Goal: Transaction & Acquisition: Purchase product/service

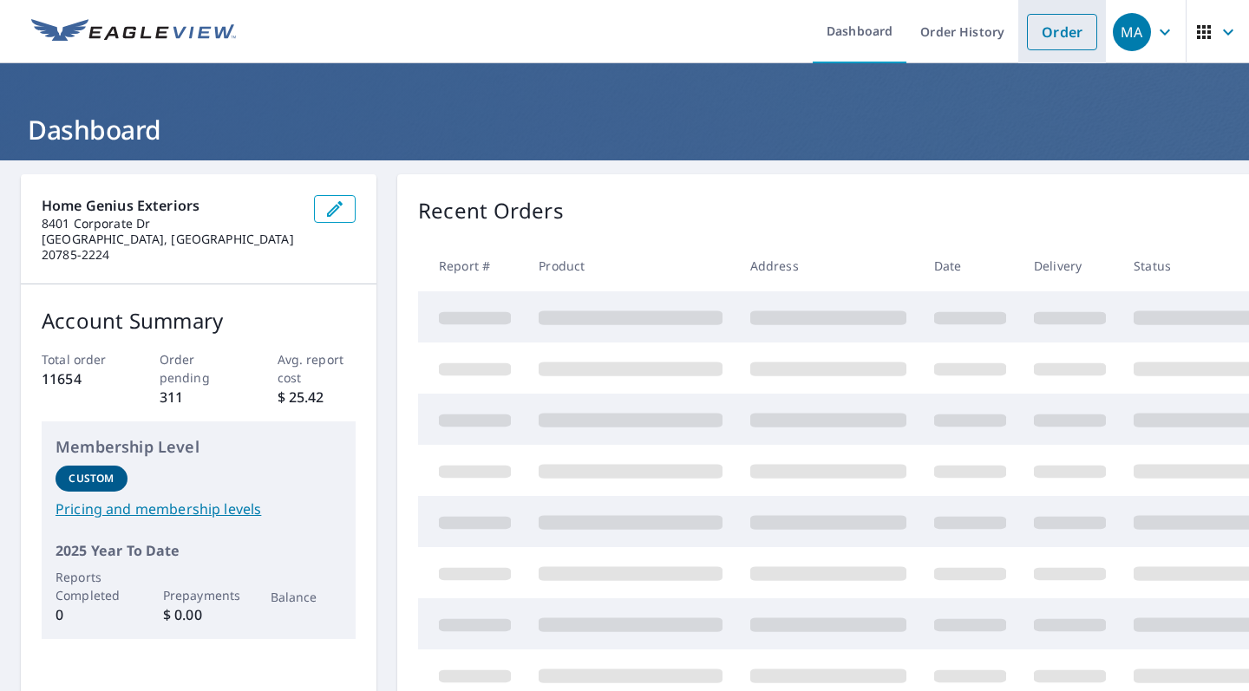
click at [1044, 38] on link "Order" at bounding box center [1062, 32] width 70 height 36
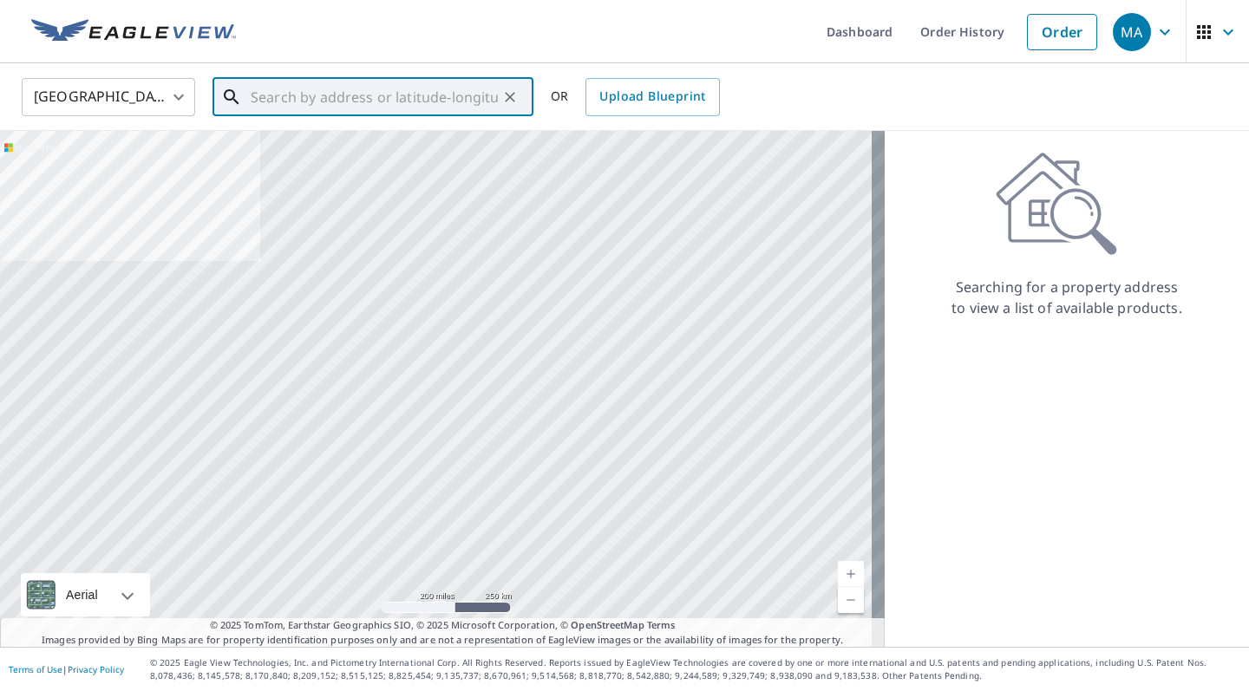
click at [439, 102] on input "text" at bounding box center [374, 97] width 247 height 49
paste input "[STREET_ADDRESS][PERSON_NAME]"
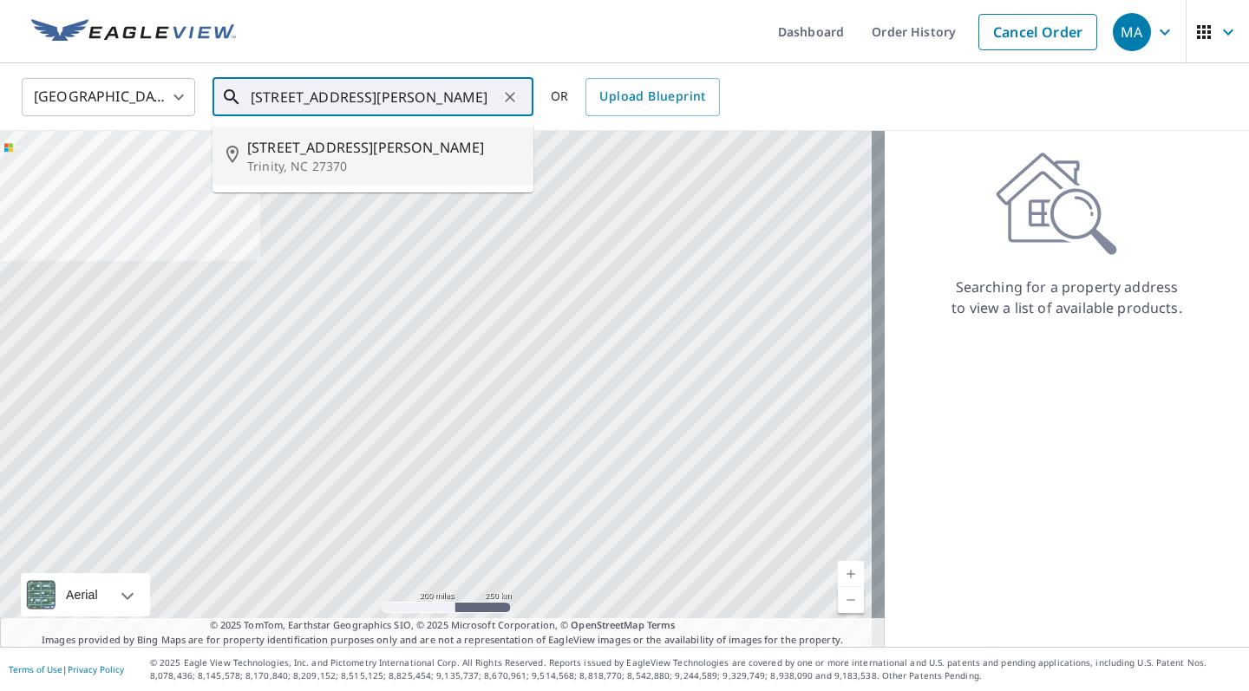
click at [390, 158] on p "Trinity, NC 27370" at bounding box center [383, 166] width 272 height 17
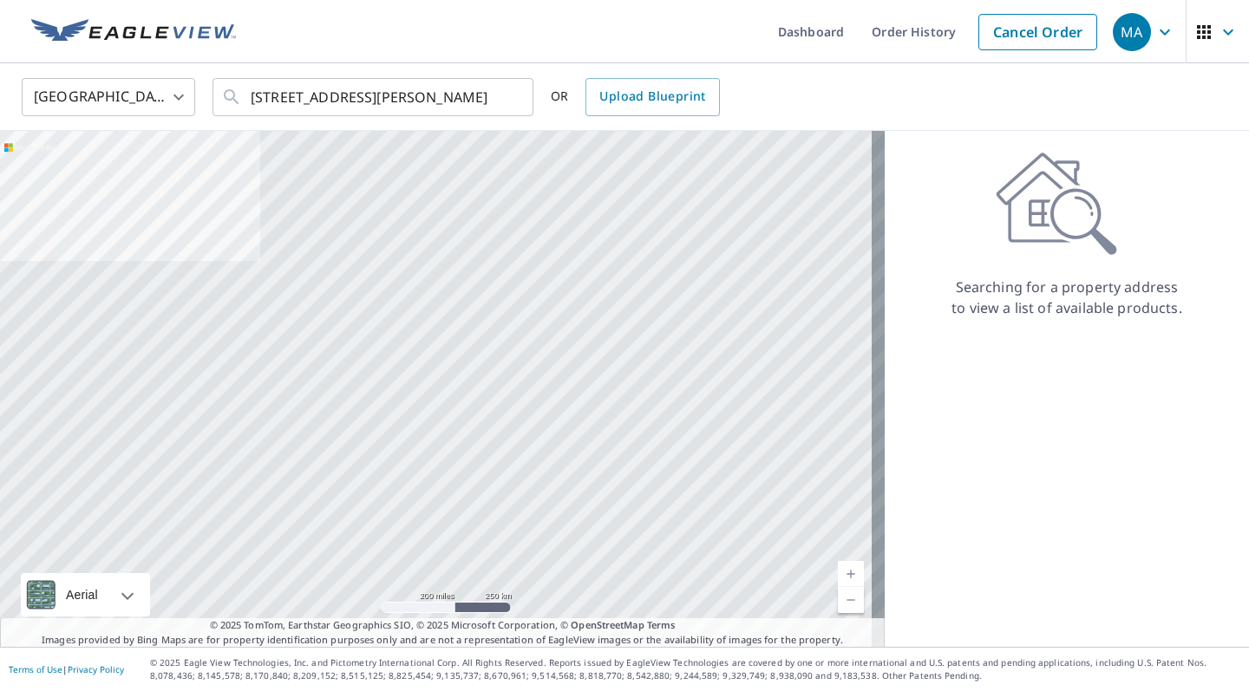
type input "[STREET_ADDRESS][PERSON_NAME]"
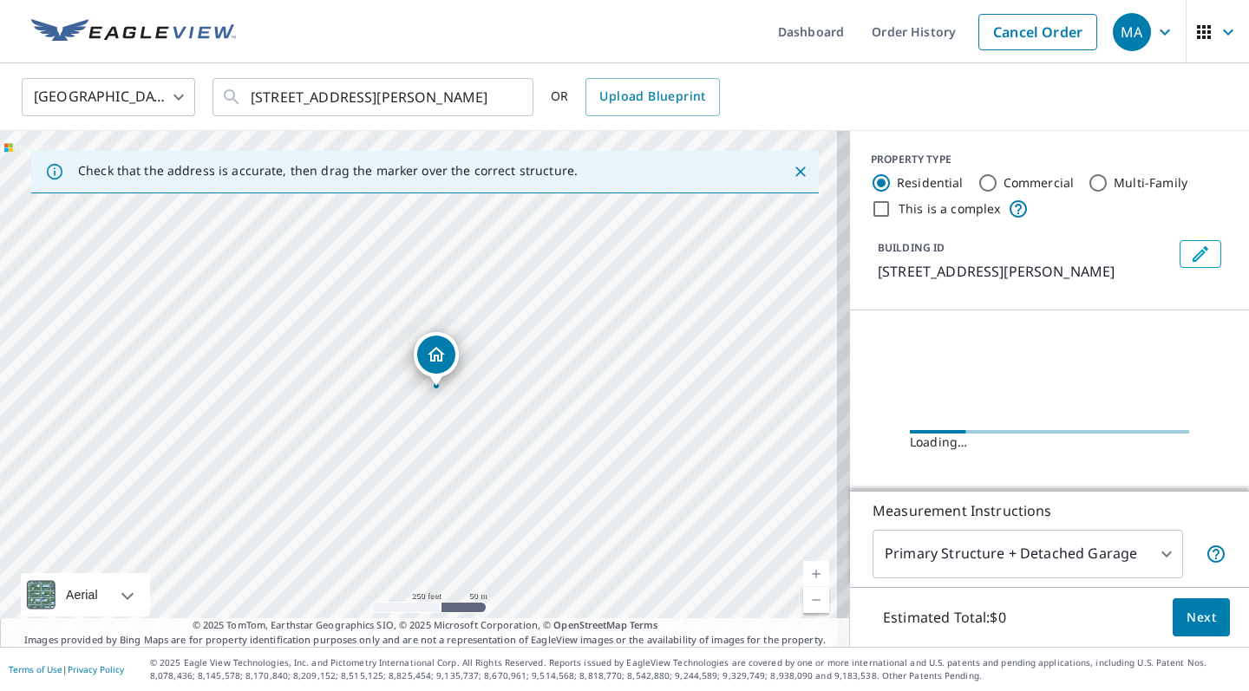
click at [1025, 565] on body "MA MA Dashboard Order History Cancel Order MA [GEOGRAPHIC_DATA] [GEOGRAPHIC_DAT…" at bounding box center [624, 345] width 1249 height 691
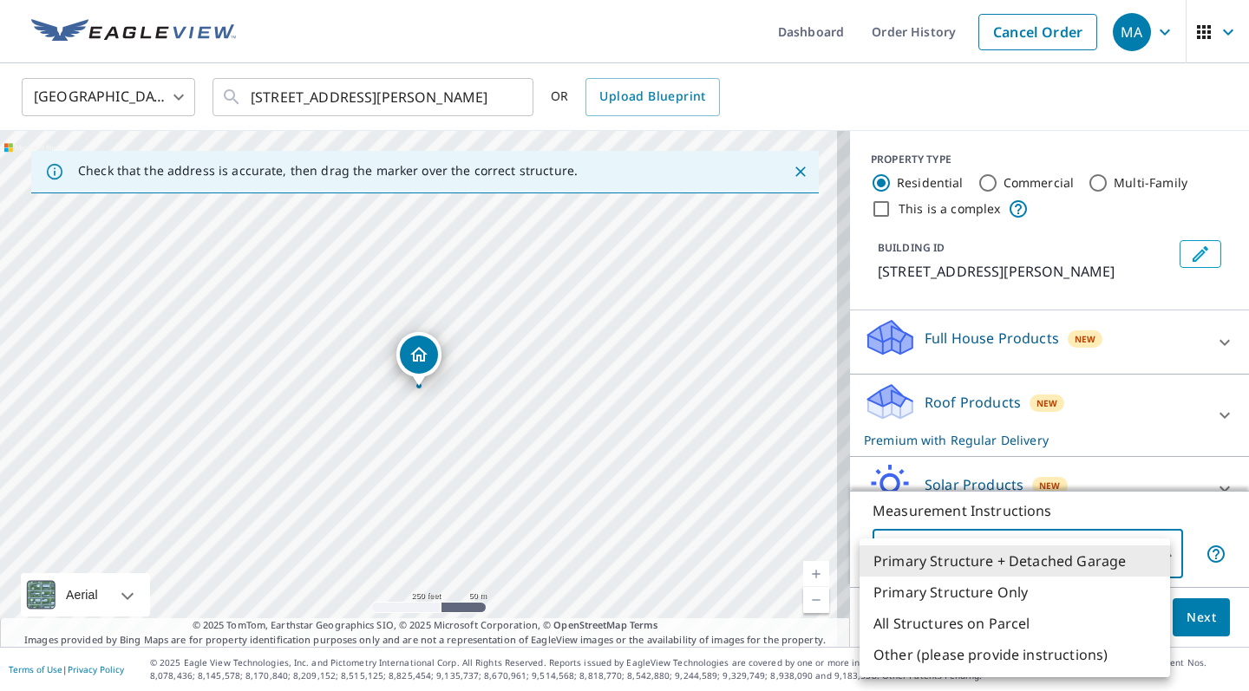
click at [1019, 591] on li "Primary Structure Only" at bounding box center [1015, 592] width 311 height 31
type input "2"
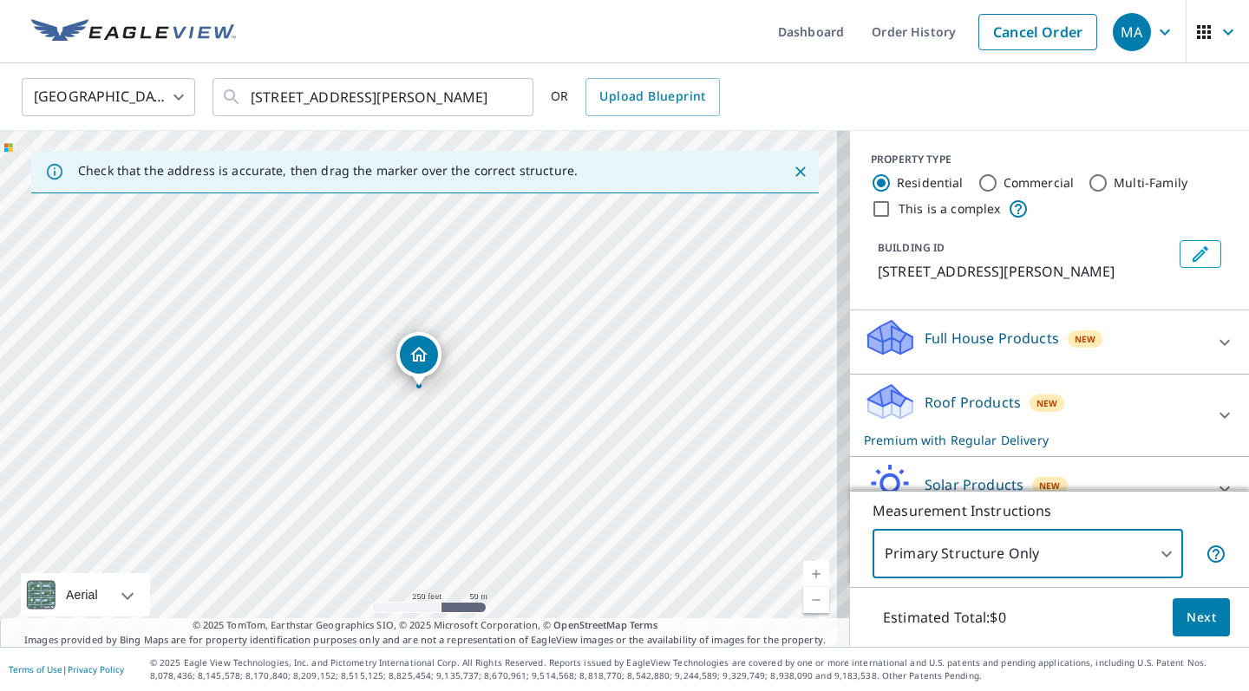
click at [1187, 620] on span "Next" at bounding box center [1201, 618] width 29 height 22
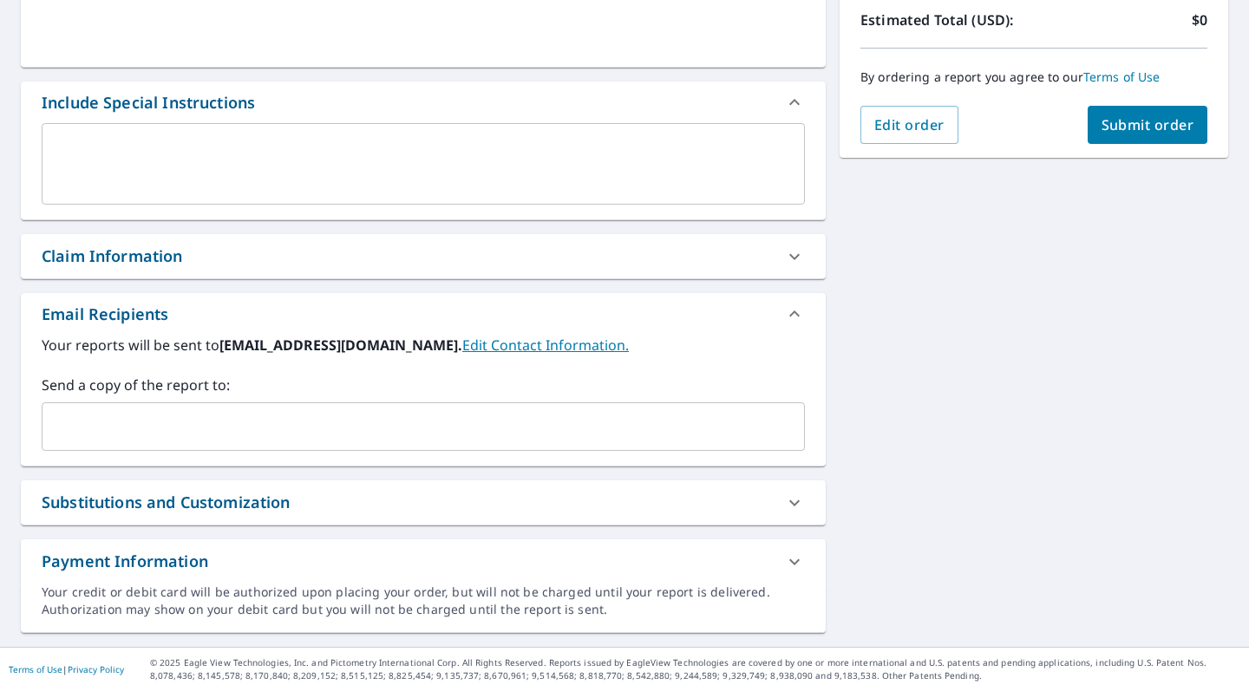
scroll to position [396, 0]
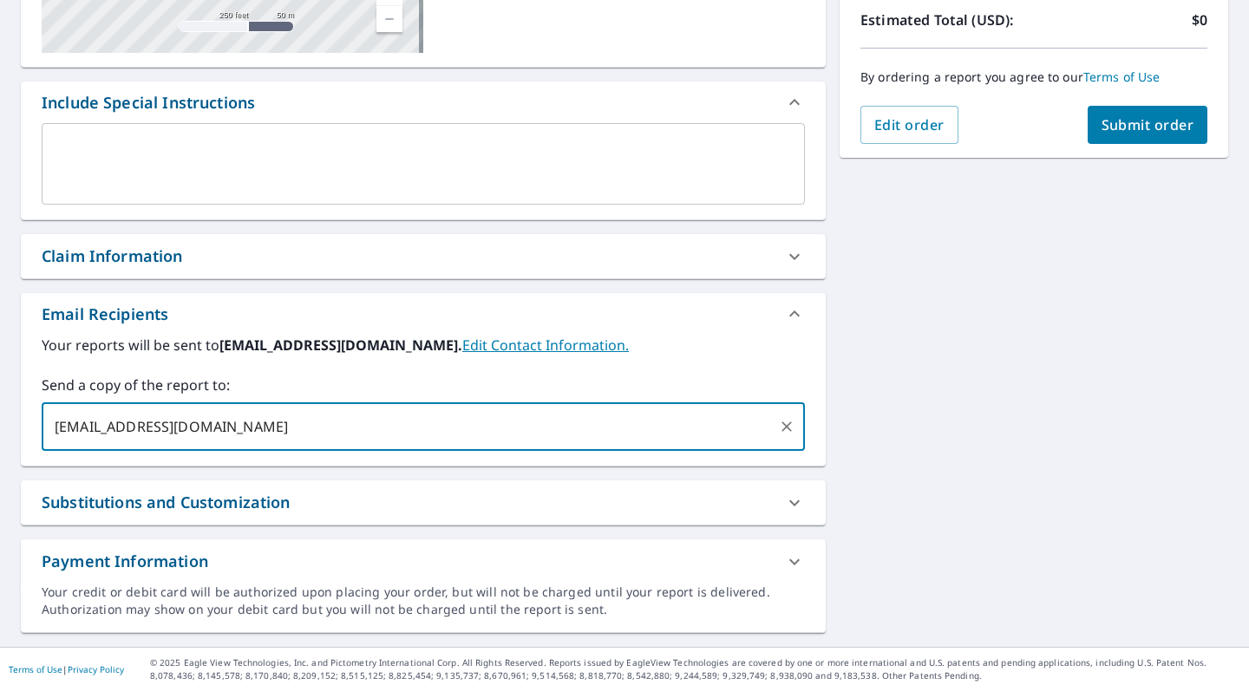
type input "[EMAIL_ADDRESS][DOMAIN_NAME]"
checkbox input "true"
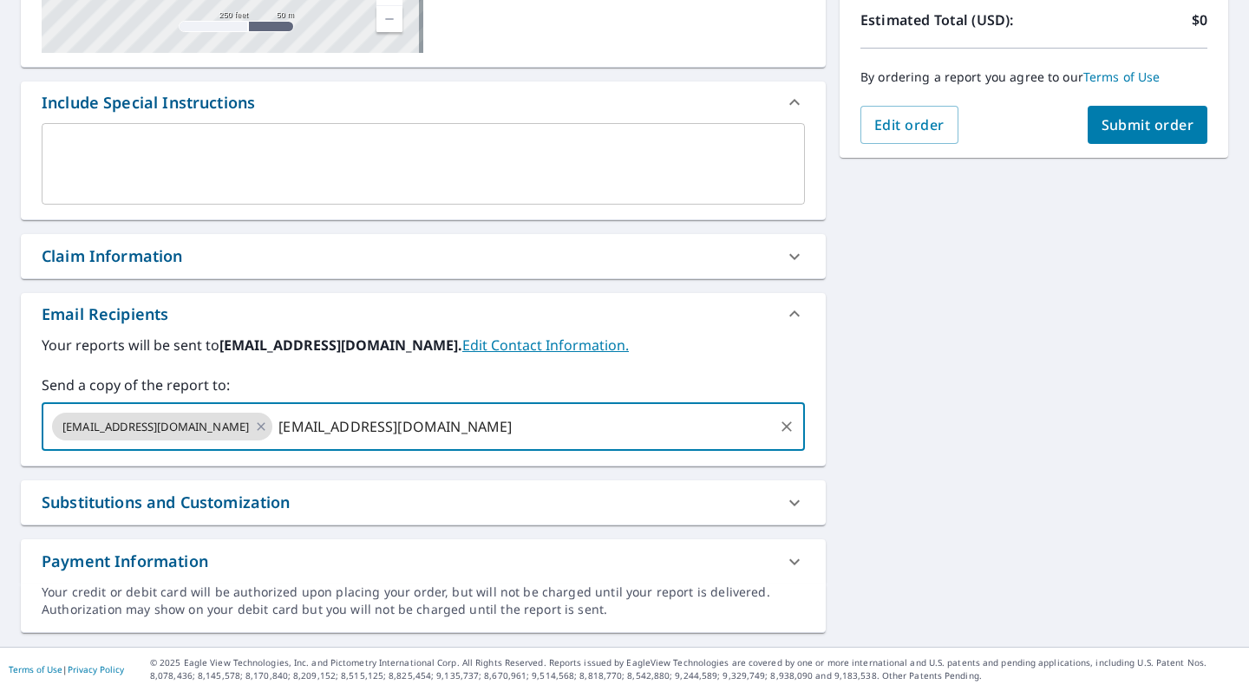
type input "[EMAIL_ADDRESS][DOMAIN_NAME]"
click at [1144, 131] on span "Submit order" at bounding box center [1148, 124] width 93 height 19
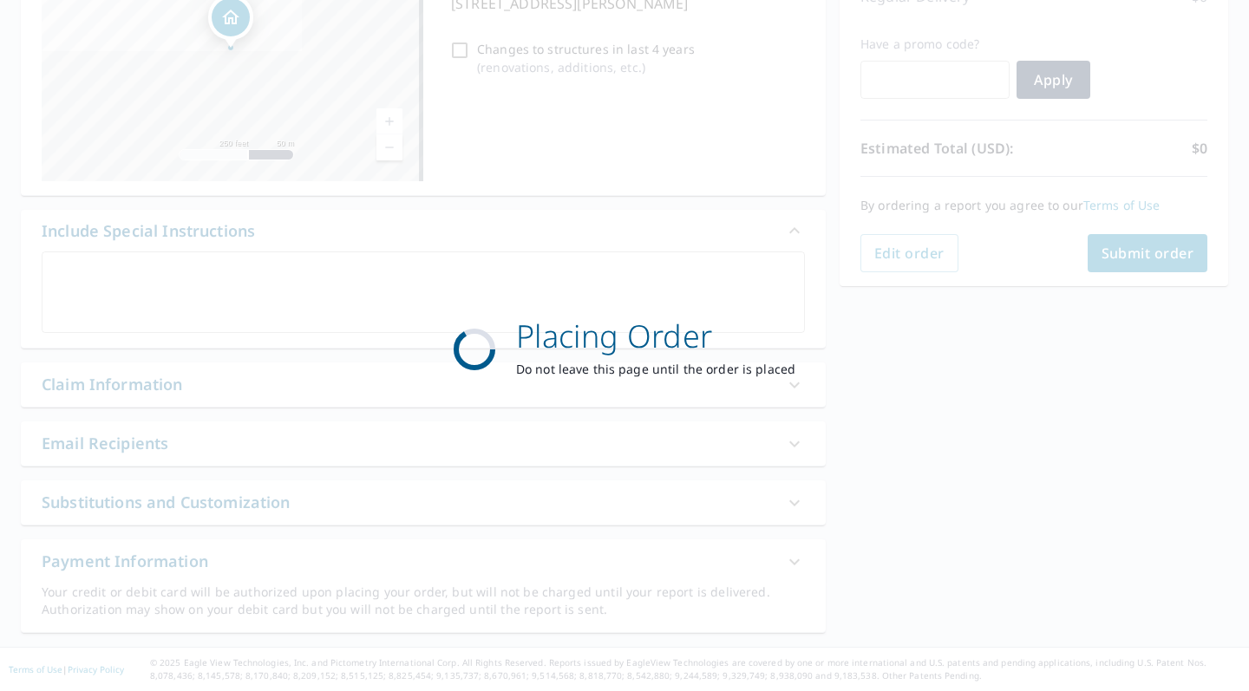
checkbox input "true"
